Goal: Obtain resource: Download file/media

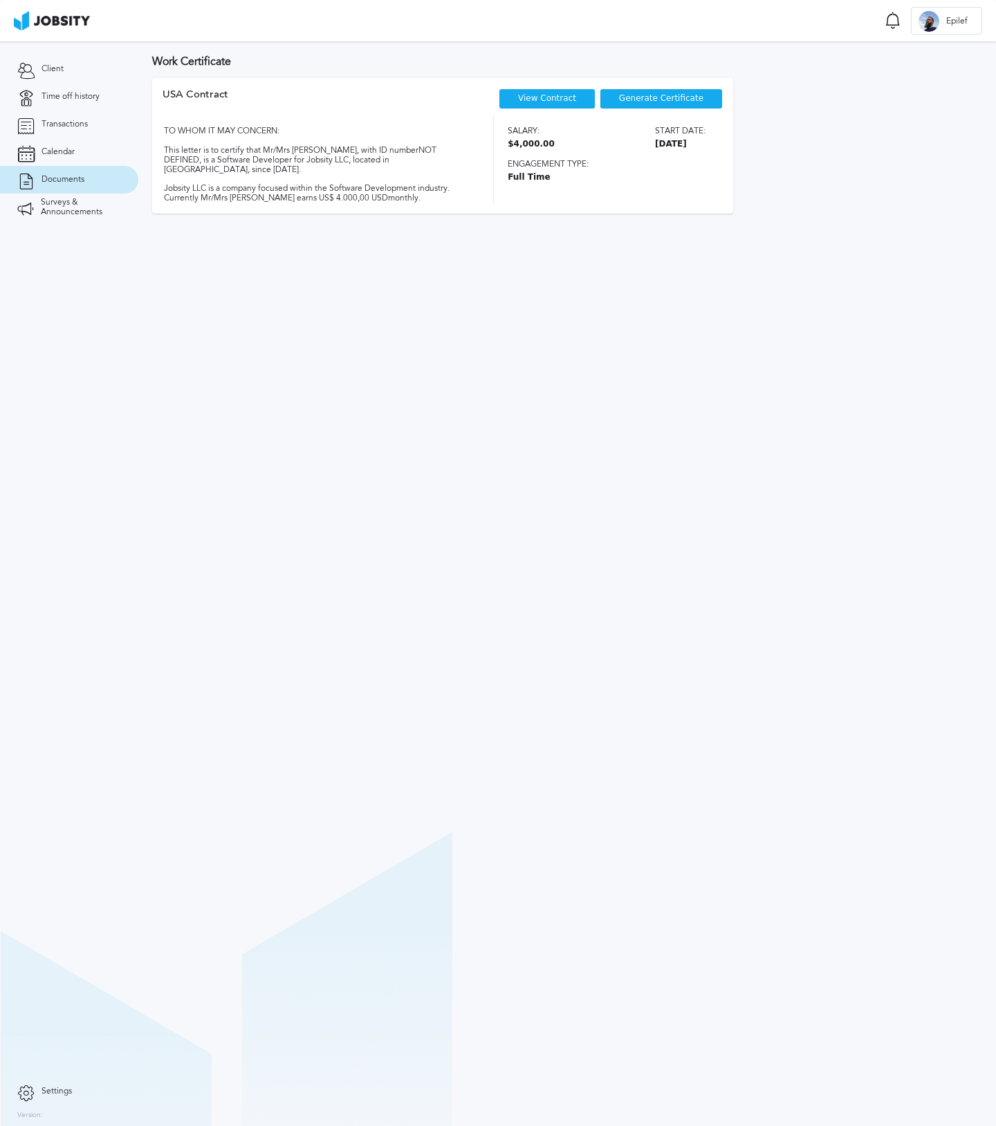
click at [644, 100] on span "Generate Certificate" at bounding box center [661, 99] width 84 height 10
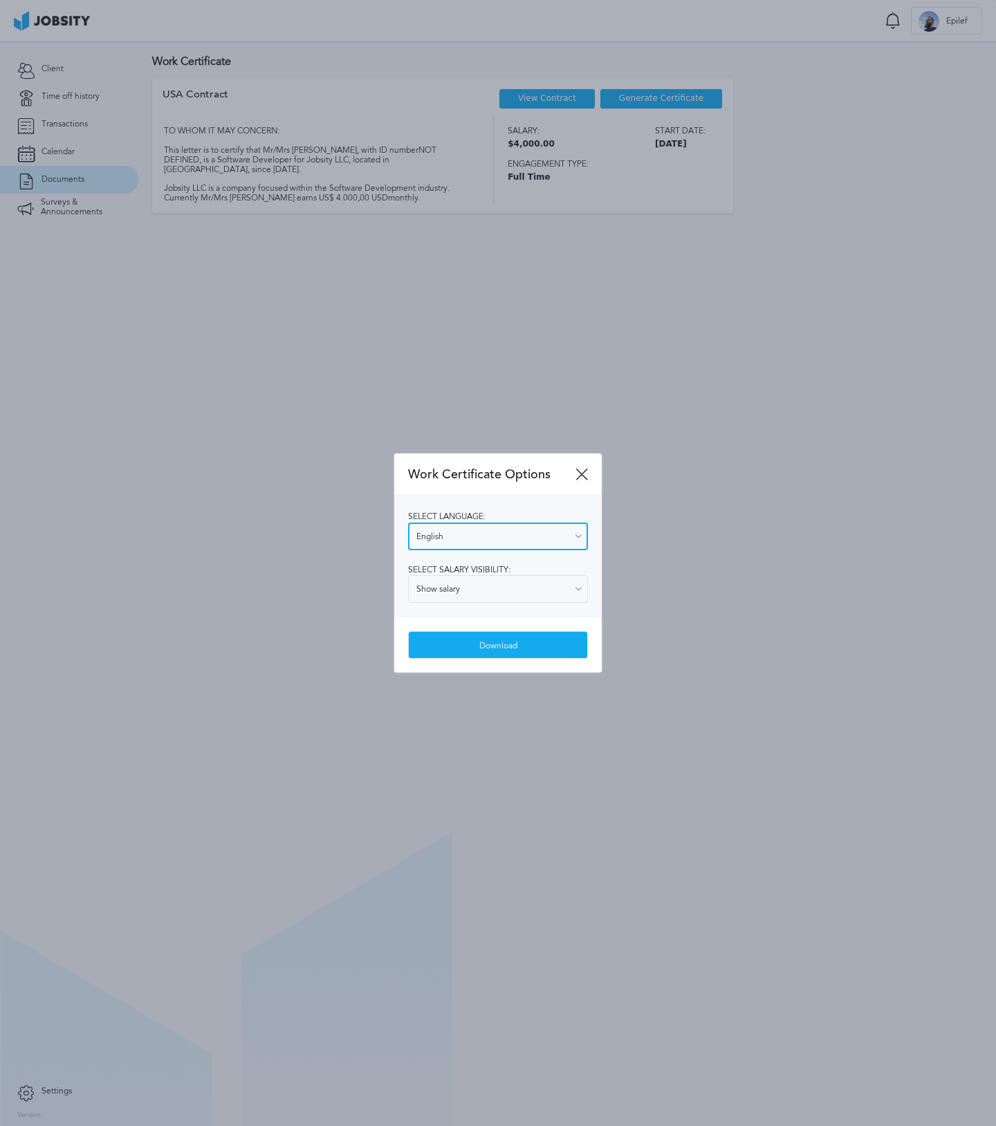
click at [496, 542] on input "English" at bounding box center [498, 537] width 180 height 28
type input "Spanish"
click at [474, 586] on div "Select language: Spanish English Spanish Select salary visibility: Show salary …" at bounding box center [497, 556] width 207 height 121
click at [478, 593] on input "Show salary" at bounding box center [498, 589] width 180 height 28
click at [477, 611] on div "Select language: Spanish English Spanish Select salary visibility: Show salary …" at bounding box center [497, 556] width 207 height 121
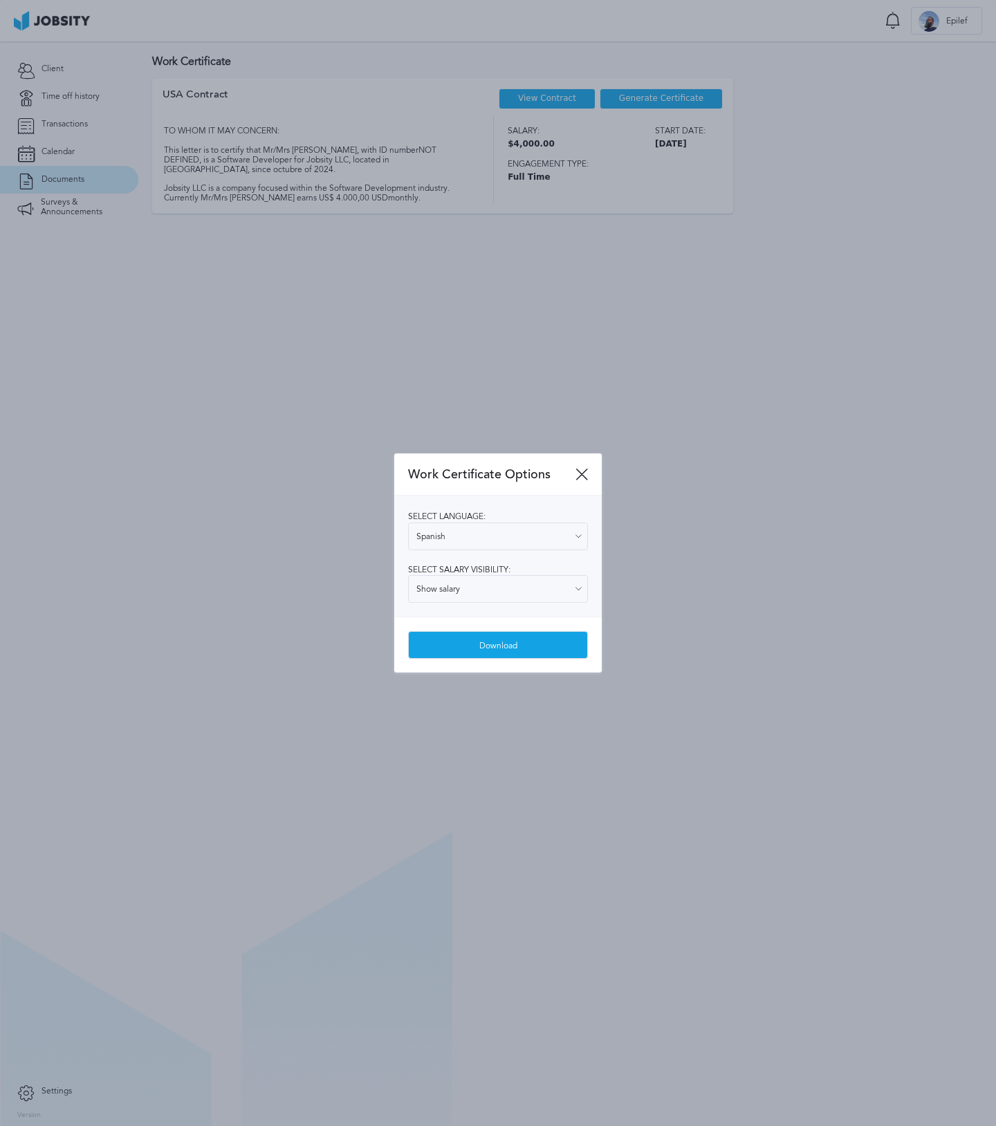
click at [479, 649] on div "Download" at bounding box center [498, 646] width 178 height 28
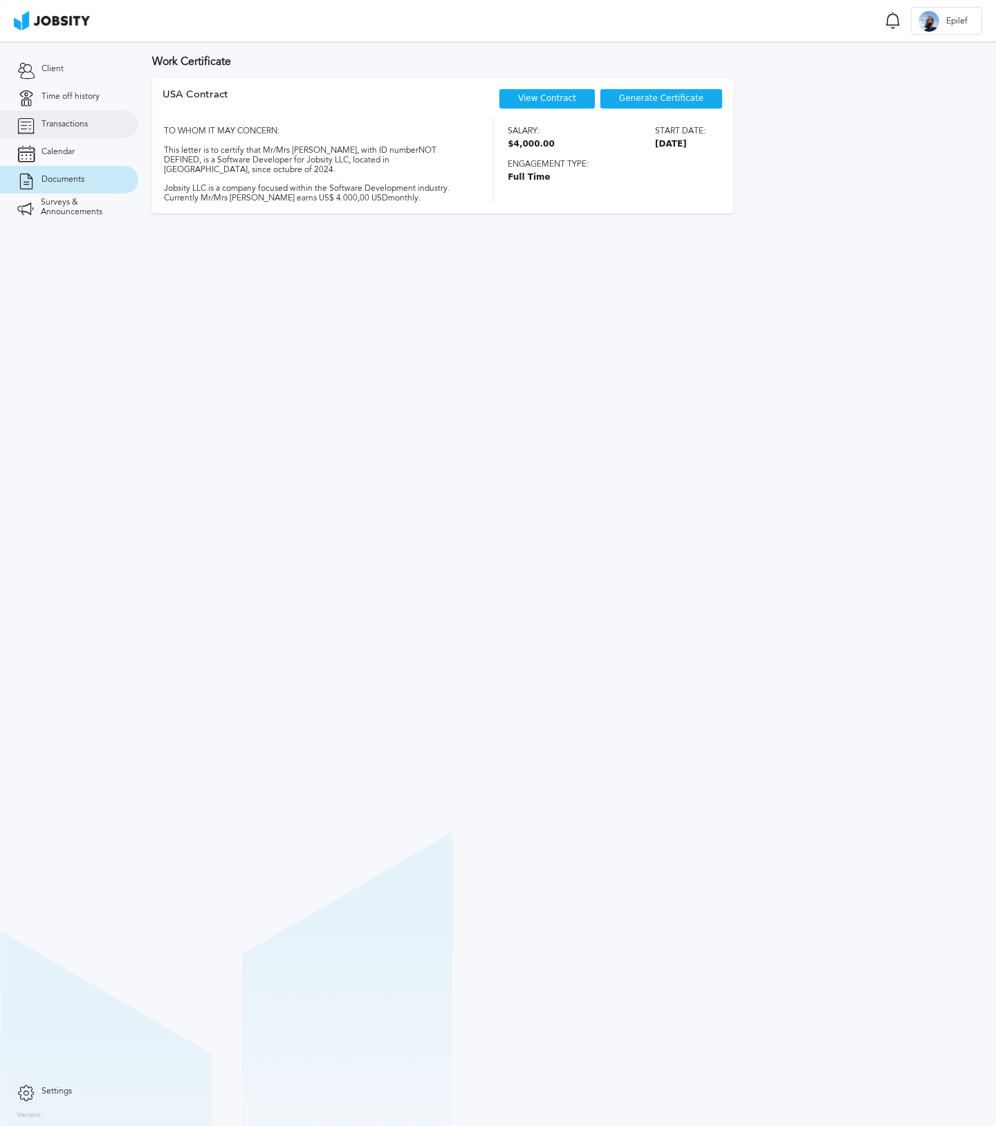
click at [78, 121] on span "Transactions" at bounding box center [64, 125] width 46 height 10
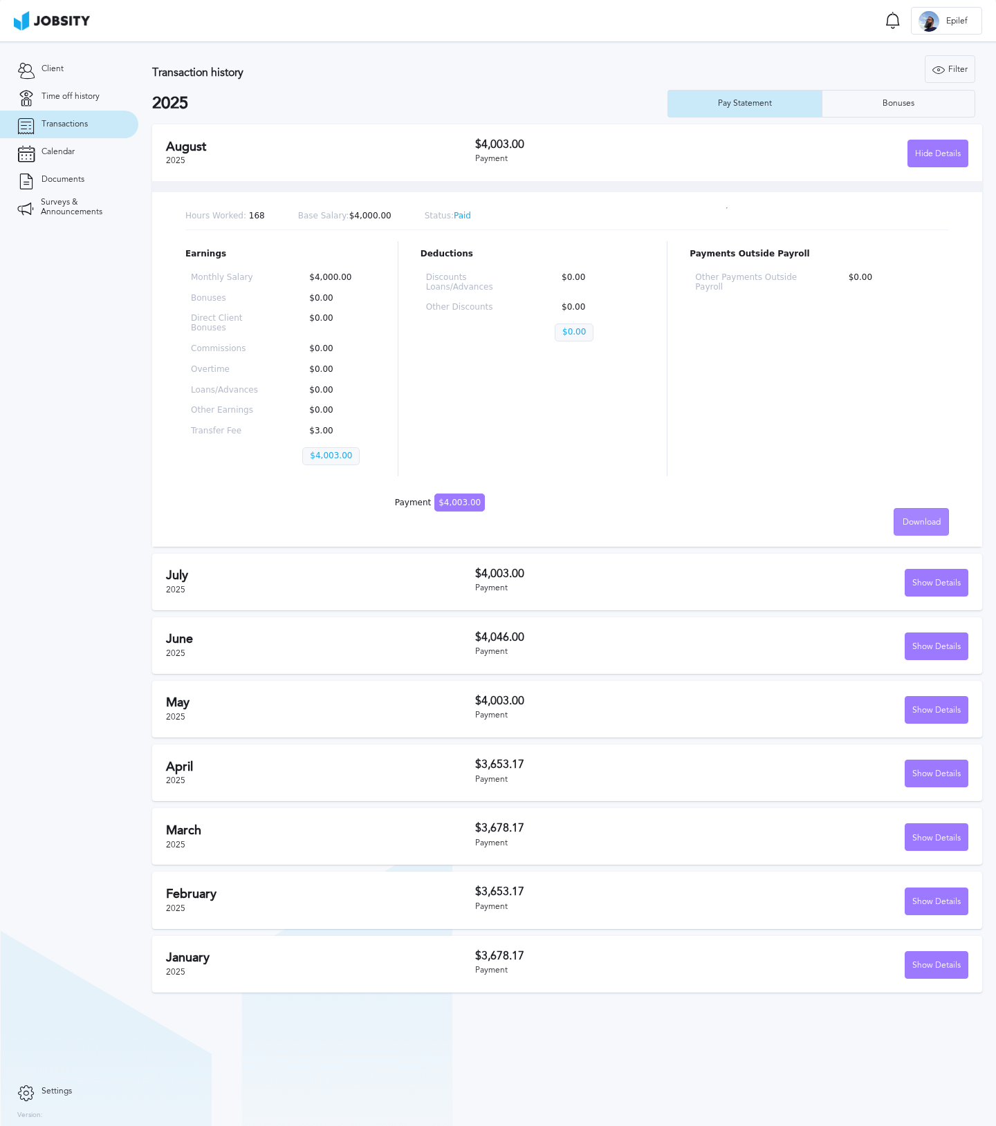
click at [906, 518] on span "Download" at bounding box center [921, 523] width 38 height 10
click at [845, 496] on div "English Spanish" at bounding box center [498, 563] width 996 height 1126
click at [915, 527] on div "Download" at bounding box center [921, 523] width 54 height 28
click at [924, 545] on li "Spanish" at bounding box center [920, 550] width 55 height 28
